Goal: Use online tool/utility: Utilize a website feature to perform a specific function

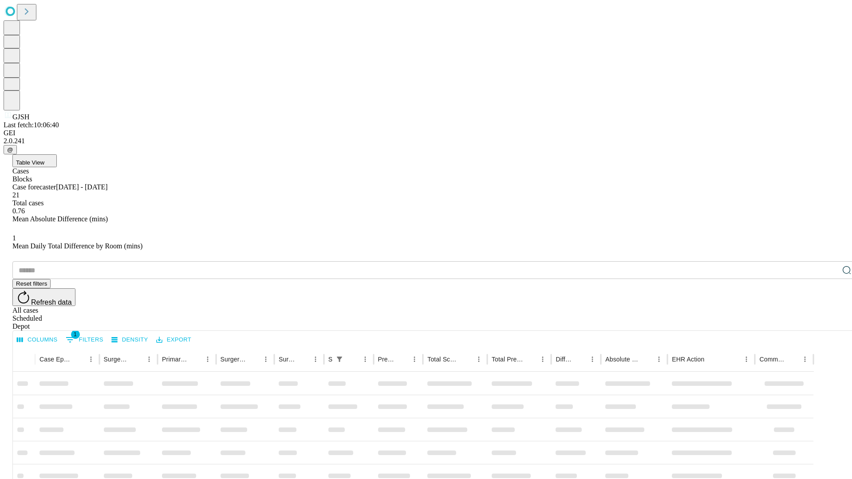
click at [44, 159] on span "Table View" at bounding box center [30, 162] width 28 height 7
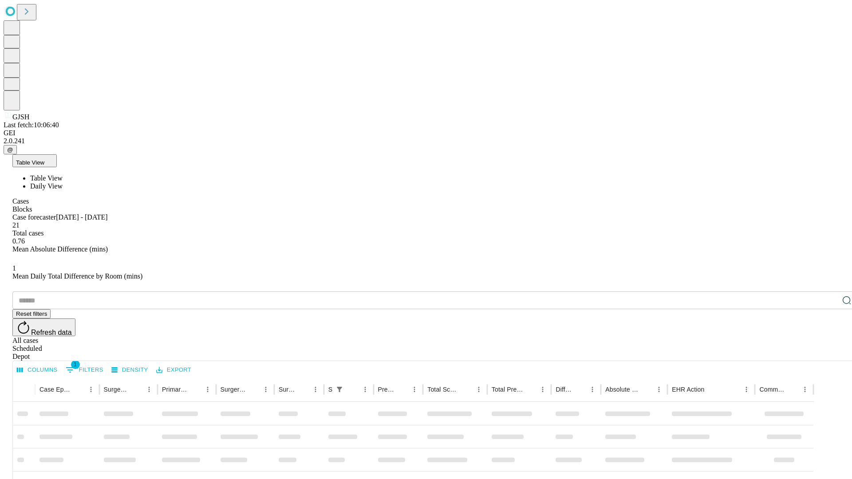
click at [63, 182] on span "Daily View" at bounding box center [46, 186] width 32 height 8
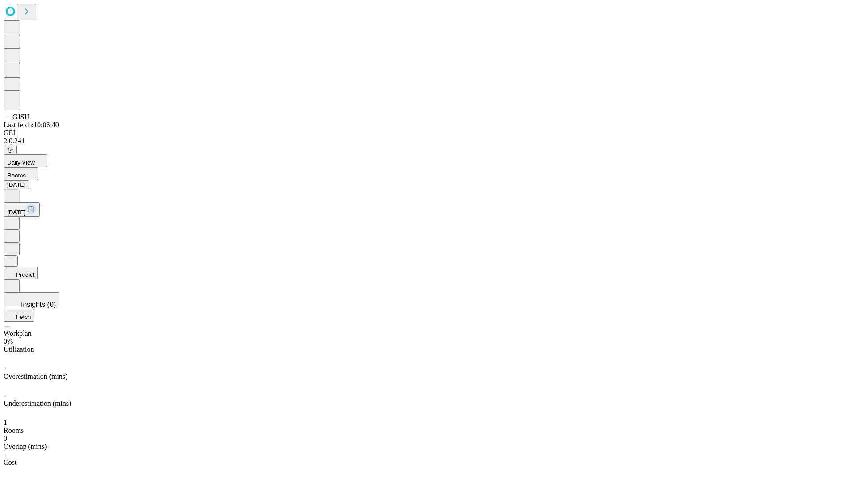
click at [38, 267] on button "Predict" at bounding box center [21, 273] width 34 height 13
